Goal: Task Accomplishment & Management: Manage account settings

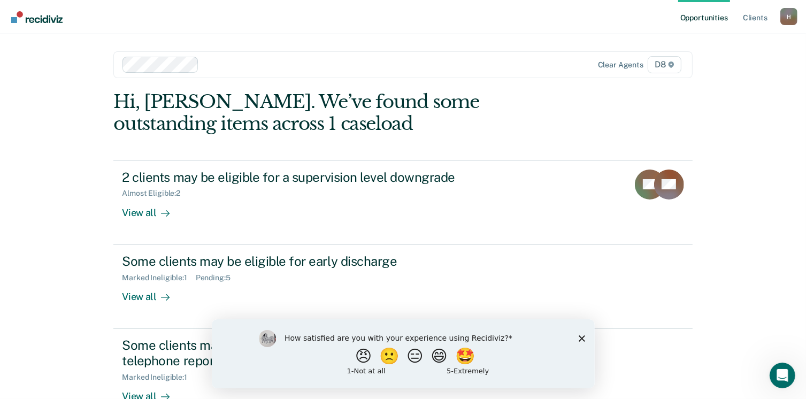
scroll to position [28, 0]
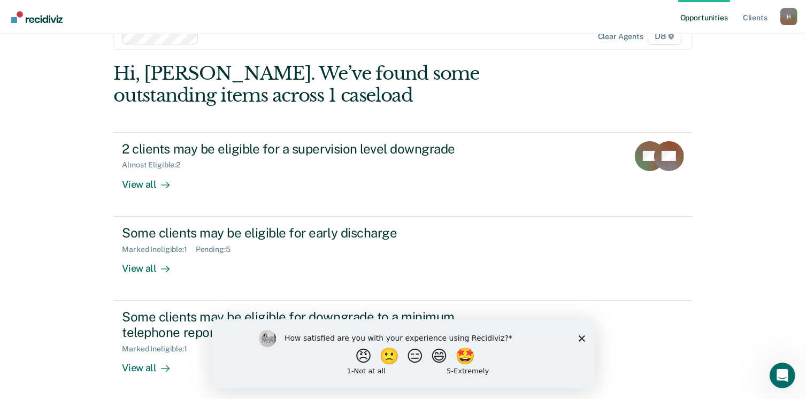
click at [580, 339] on polygon "Close survey" at bounding box center [581, 338] width 6 height 6
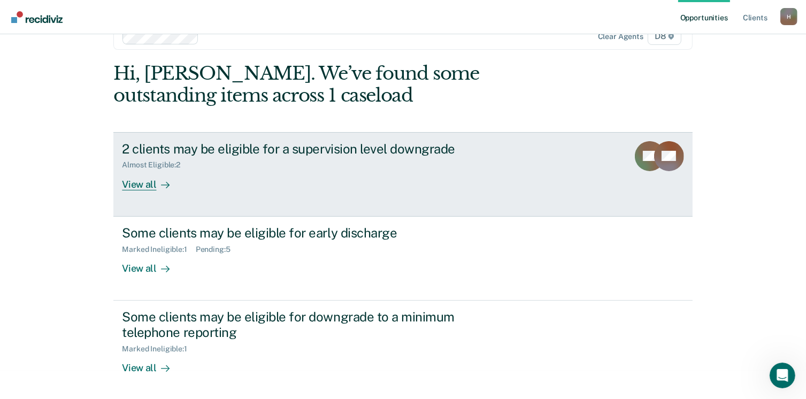
click at [270, 186] on div "2 clients may be eligible for a supervision level downgrade Almost Eligible : 2…" at bounding box center [322, 165] width 401 height 49
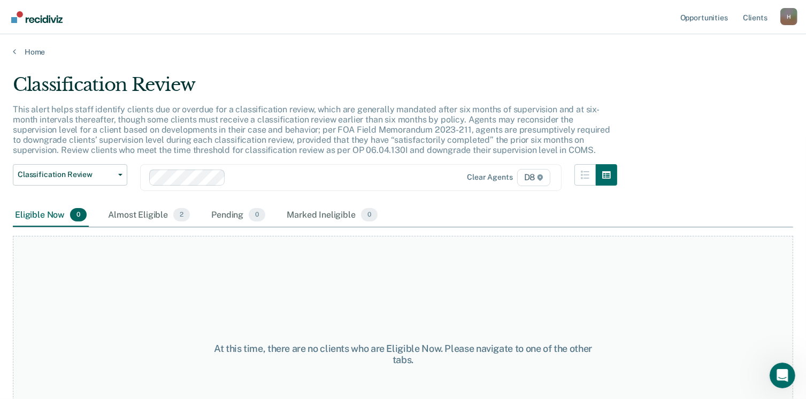
scroll to position [72, 0]
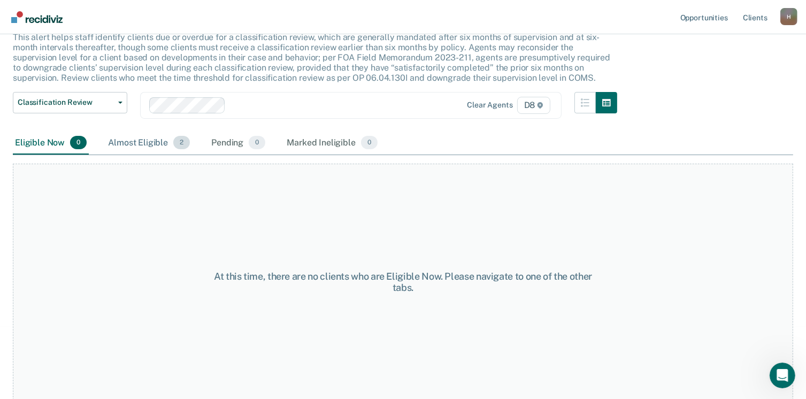
click at [155, 143] on div "Almost Eligible 2" at bounding box center [149, 144] width 86 height 24
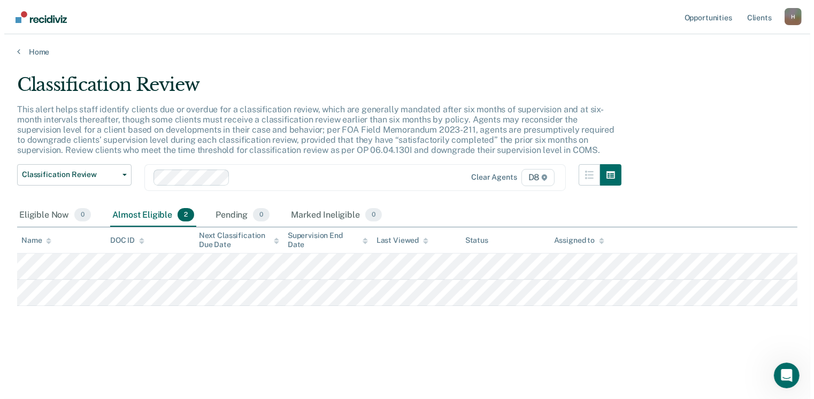
scroll to position [0, 0]
